Goal: Task Accomplishment & Management: Use online tool/utility

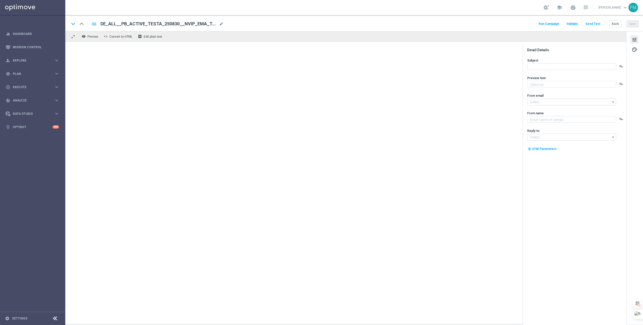
type textarea "Dein Rabatt auf den US-PowerBall im Lottoland"
type textarea "Lottoland"
type input "[EMAIL_ADDRESS][DOMAIN_NAME]"
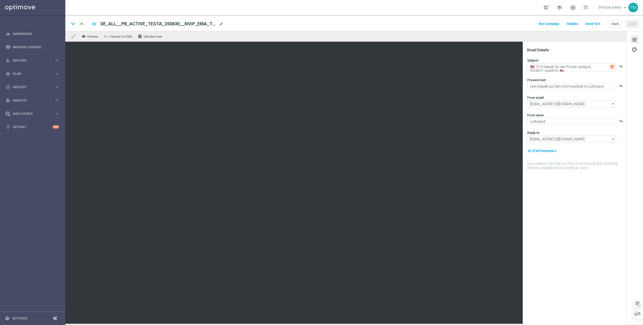
click at [594, 23] on button "Send Test" at bounding box center [593, 24] width 16 height 7
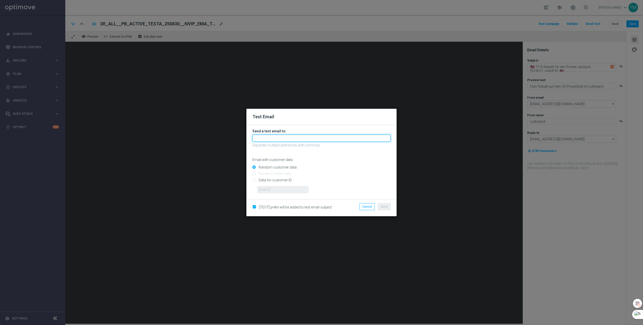
click at [286, 136] on input "text" at bounding box center [321, 138] width 138 height 7
click at [281, 145] on span "fabianlottoland@gmail.com" at bounding box center [286, 146] width 57 height 4
type input "fabianlottoland@gmail.com"
click at [276, 181] on input "Data for customer ID:" at bounding box center [321, 182] width 138 height 7
radio input "true"
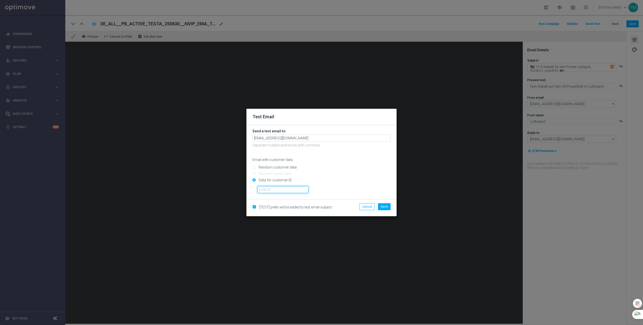
click at [278, 188] on input "text" at bounding box center [282, 189] width 51 height 7
paste input "223901327"
type input "223901327"
click at [385, 208] on button "Send" at bounding box center [384, 206] width 13 height 7
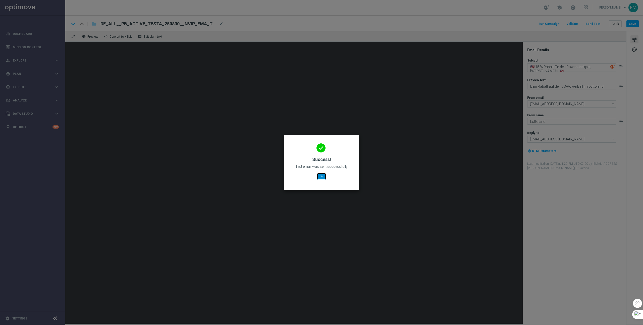
click at [318, 177] on button "OK" at bounding box center [322, 176] width 10 height 7
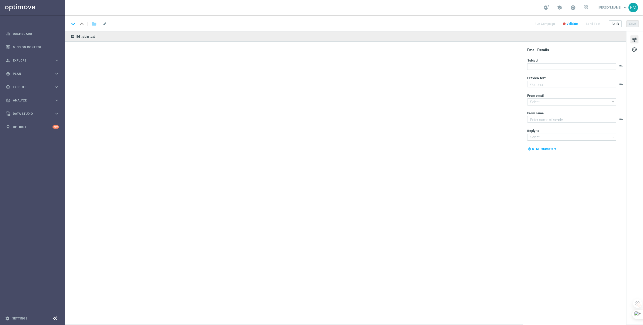
type textarea "Dein Rabatt auf den US-PowerBall im Lottoland"
type textarea "Lottoland"
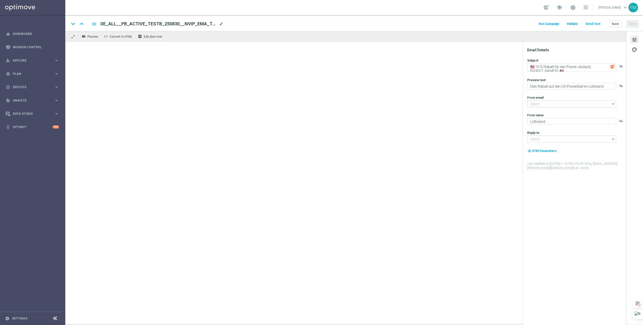
type input "[EMAIL_ADDRESS][DOMAIN_NAME]"
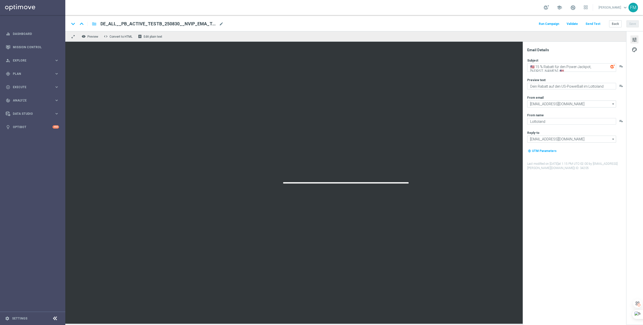
click at [596, 23] on button "Send Test" at bounding box center [593, 24] width 16 height 7
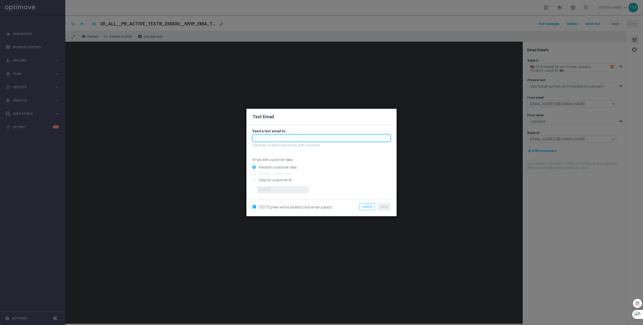
click at [277, 140] on input "text" at bounding box center [321, 138] width 138 height 7
click at [276, 148] on span "fabianlottoland@gmail.com" at bounding box center [286, 146] width 57 height 4
type input "fabianlottoland@gmail.com"
click at [275, 181] on input "Data for customer ID:" at bounding box center [321, 182] width 138 height 7
radio input "true"
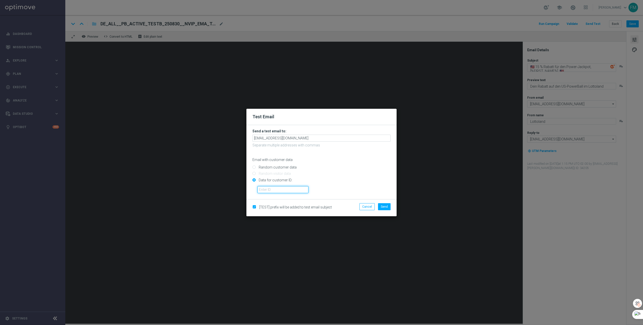
click at [277, 191] on input "text" at bounding box center [282, 189] width 51 height 7
paste input "223901327"
type input "223901327"
click at [381, 204] on button "Send" at bounding box center [384, 206] width 13 height 7
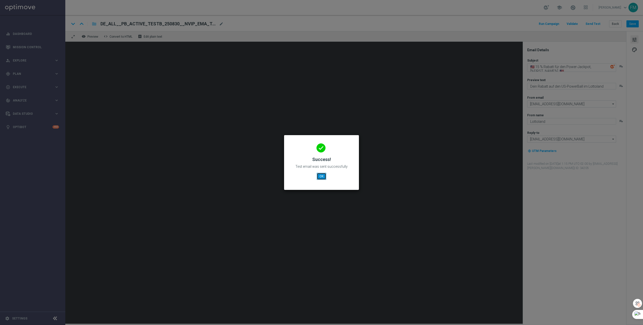
click at [323, 178] on button "OK" at bounding box center [322, 176] width 10 height 7
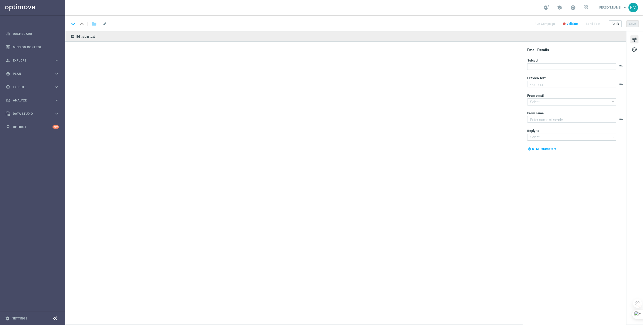
type textarea "Dein Rabatt auf den US-PowerBall im Lottoland"
type input "[EMAIL_ADDRESS][DOMAIN_NAME]"
type textarea "Lottoland"
type input "[EMAIL_ADDRESS][DOMAIN_NAME]"
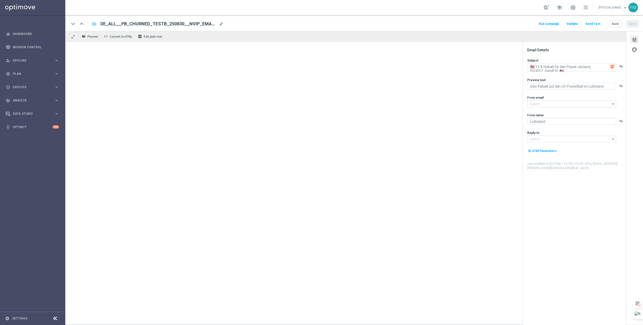
type input "[EMAIL_ADDRESS][DOMAIN_NAME]"
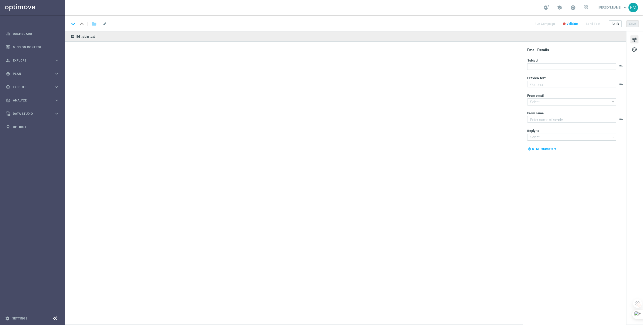
type textarea "Dein Rabatt auf den US-PowerBall im Lottoland"
type textarea "Lottoland"
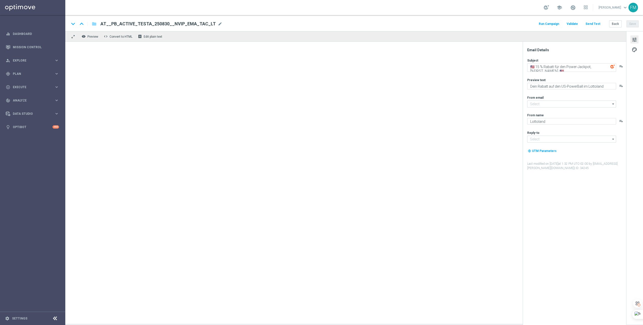
type input "[EMAIL_ADDRESS][DOMAIN_NAME]"
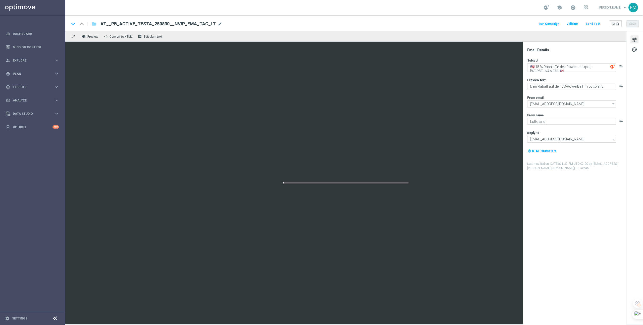
click at [591, 25] on button "Send Test" at bounding box center [593, 24] width 16 height 7
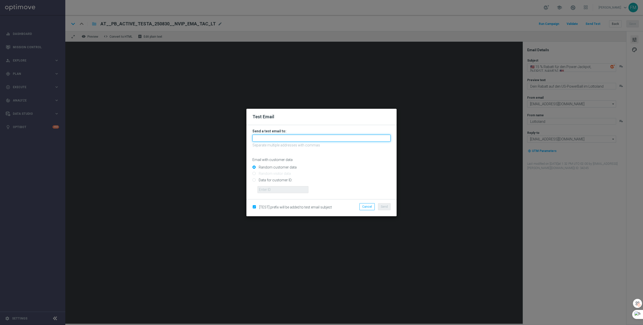
click at [280, 137] on input "text" at bounding box center [321, 138] width 138 height 7
paste input "223901334"
type input "223901334"
click at [274, 179] on input "Data for customer ID:" at bounding box center [321, 182] width 138 height 7
radio input "true"
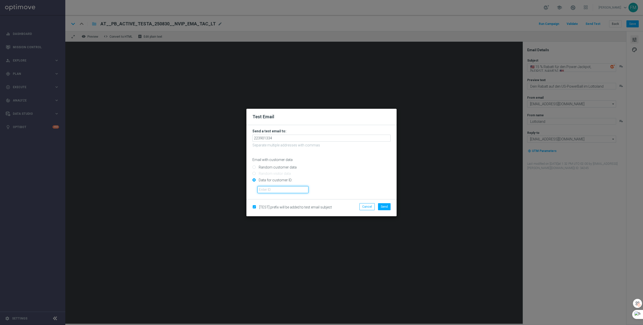
click at [279, 187] on input "text" at bounding box center [282, 189] width 51 height 7
paste input "223901334"
type input "223901334"
click at [288, 135] on input "223901334" at bounding box center [321, 138] width 138 height 7
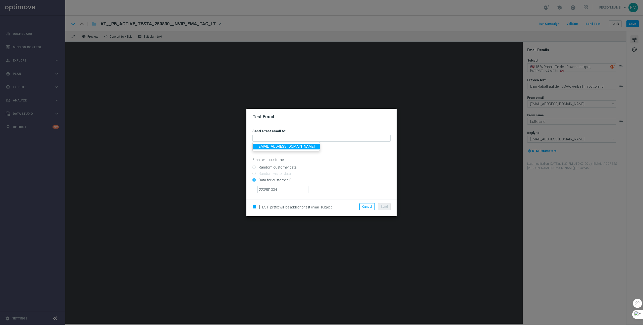
click at [284, 145] on span "fabianlottoland@gmail.com" at bounding box center [286, 146] width 57 height 4
type input "fabianlottoland@gmail.com"
click at [384, 207] on span "Send" at bounding box center [384, 207] width 7 height 4
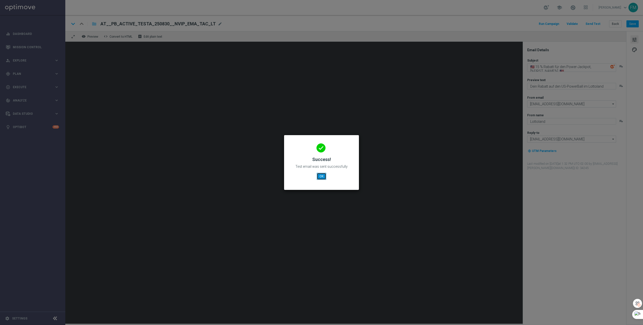
click at [322, 173] on button "OK" at bounding box center [322, 176] width 10 height 7
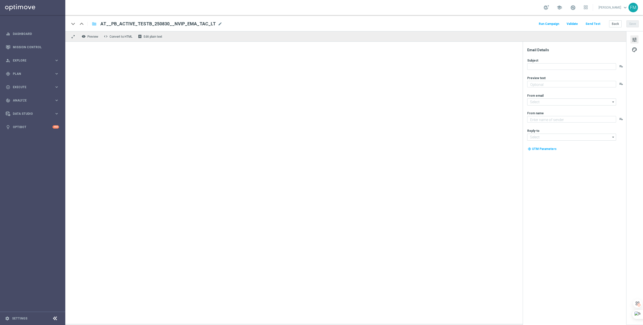
type textarea "Dein Rabatt auf den US-PowerBall im Lottoland"
type input "[EMAIL_ADDRESS][DOMAIN_NAME]"
type textarea "Lottoland"
type input "[EMAIL_ADDRESS][DOMAIN_NAME]"
type textarea "Dein Rabatt auf den US-PowerBall im Lottoland"
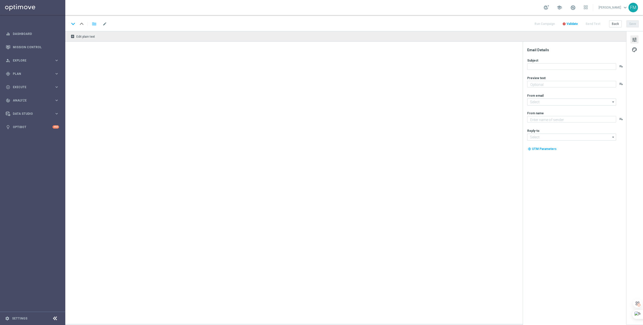
type textarea "Lottoland"
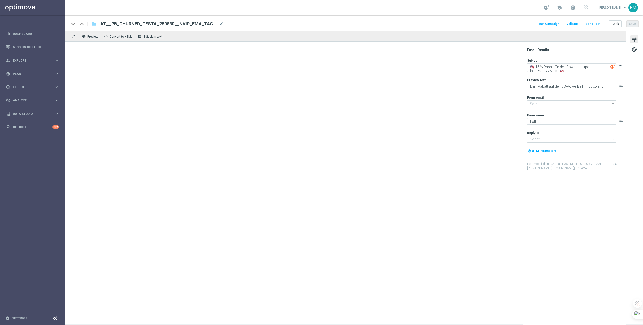
type input "[EMAIL_ADDRESS][DOMAIN_NAME]"
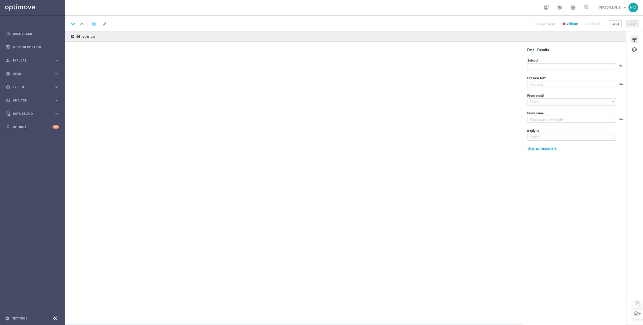
type textarea "Dein Rabatt auf den US-PowerBall im Lottoland"
type input "[EMAIL_ADDRESS][DOMAIN_NAME]"
type textarea "Lottoland"
type input "[EMAIL_ADDRESS][DOMAIN_NAME]"
type textarea "Dein Rabatt auf den US-PowerBall im Lottoland"
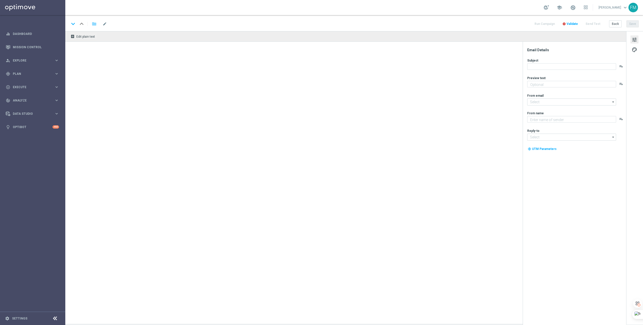
type textarea "Lottoland"
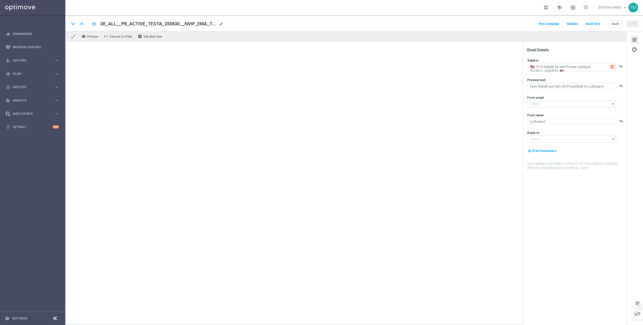
type input "[EMAIL_ADDRESS][DOMAIN_NAME]"
